Goal: Task Accomplishment & Management: Use online tool/utility

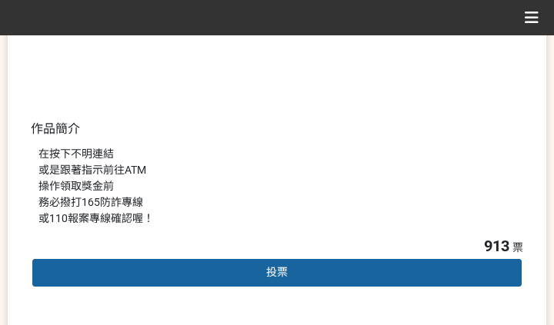
scroll to position [384, 0]
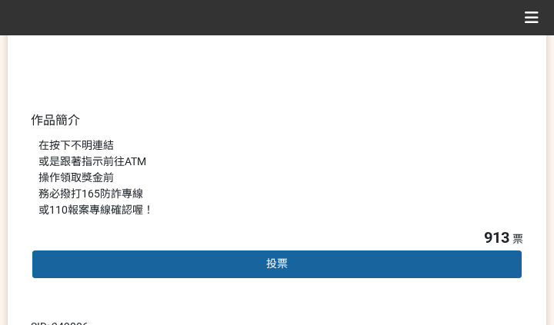
click at [241, 266] on div "投票" at bounding box center [277, 264] width 492 height 31
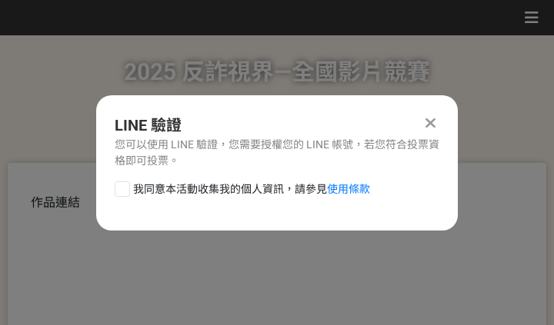
click at [247, 188] on span "我同意本活動收集我的個人資訊，請參見 使用條款" at bounding box center [251, 189] width 237 height 16
click at [125, 188] on input "我同意本活動收集我的個人資訊，請參見 使用條款" at bounding box center [120, 189] width 10 height 10
checkbox input "false"
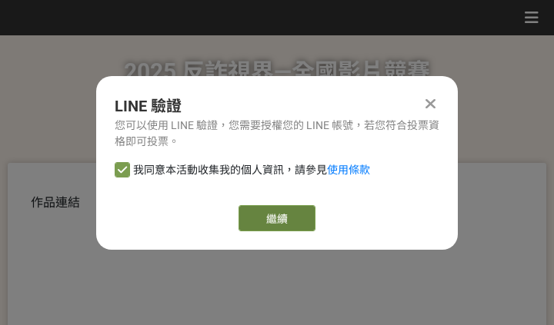
click at [268, 211] on link "繼續" at bounding box center [276, 218] width 77 height 26
click at [274, 215] on link "繼續" at bounding box center [276, 218] width 77 height 26
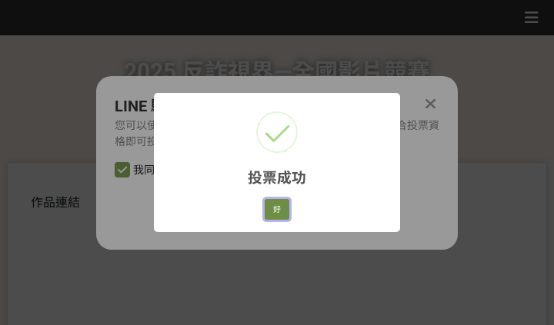
click at [271, 212] on button "好" at bounding box center [277, 210] width 25 height 22
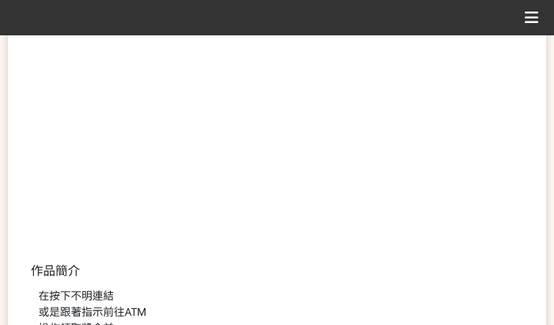
scroll to position [294, 0]
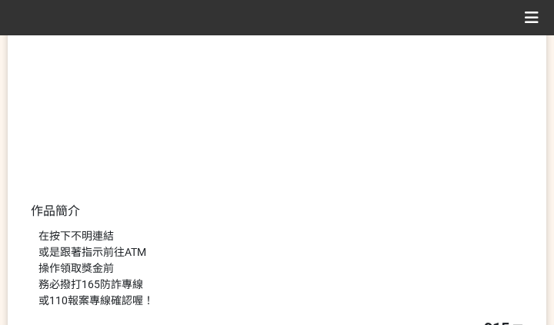
drag, startPoint x: 382, startPoint y: 208, endPoint x: 421, endPoint y: 194, distance: 41.6
click at [382, 211] on div "作品連結 作品簡介 在按下不明連結 或是跟著指示前往ATM 操作領取獎金前 務必撥打165防詐專線 或110報案專線確認喔！" at bounding box center [277, 108] width 492 height 417
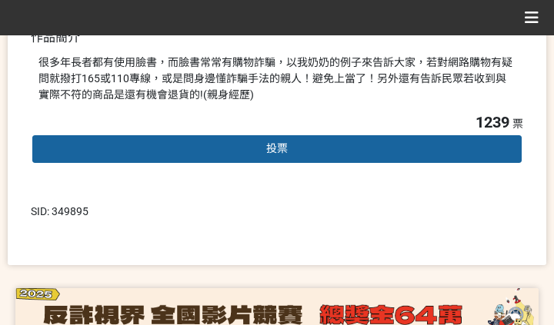
scroll to position [499, 0]
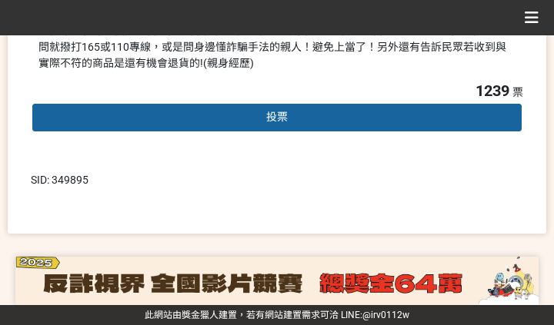
click at [258, 118] on div "投票" at bounding box center [277, 117] width 492 height 31
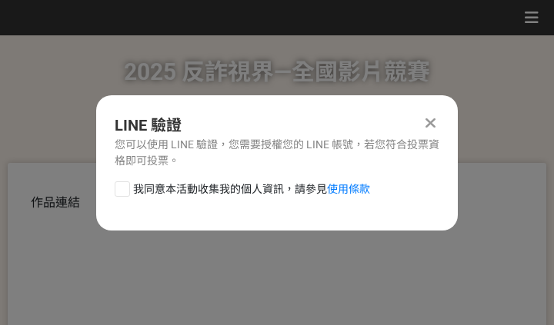
scroll to position [0, 0]
click at [189, 191] on span "我同意本活動收集我的個人資訊，請參見 使用條款" at bounding box center [251, 189] width 237 height 16
click at [125, 191] on input "我同意本活動收集我的個人資訊，請參見 使用條款" at bounding box center [120, 189] width 10 height 10
checkbox input "false"
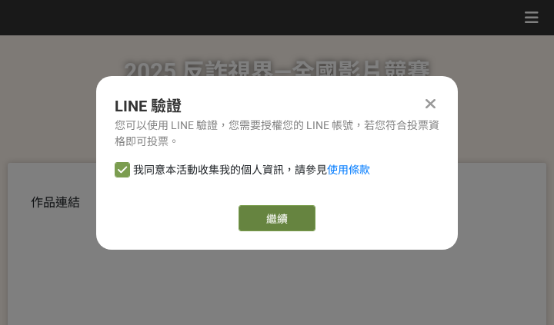
click at [262, 215] on link "繼續" at bounding box center [276, 218] width 77 height 26
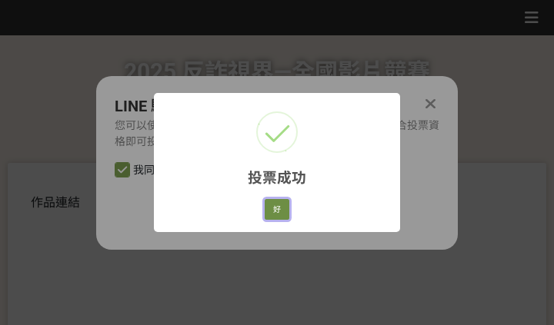
click at [270, 209] on button "好" at bounding box center [277, 210] width 25 height 22
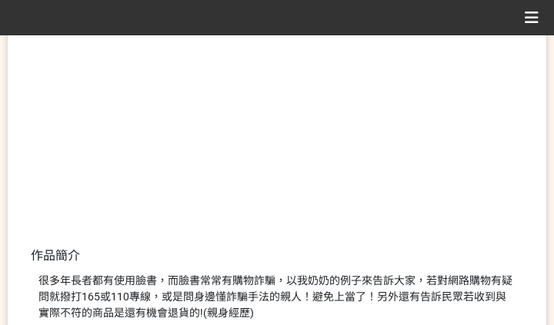
scroll to position [374, 0]
